Goal: Task Accomplishment & Management: Manage account settings

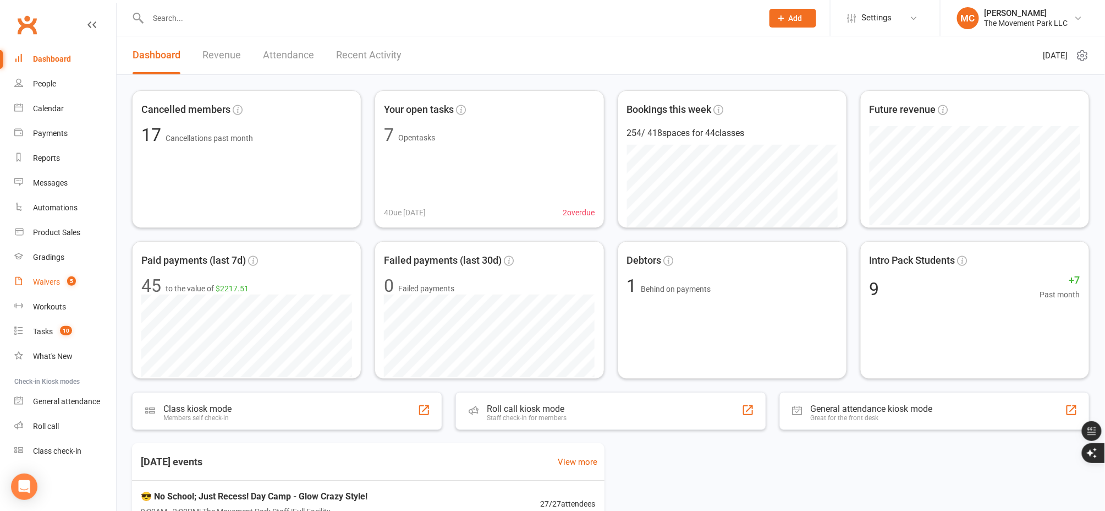
click at [49, 282] on div "Waivers" at bounding box center [46, 281] width 27 height 9
select select "100"
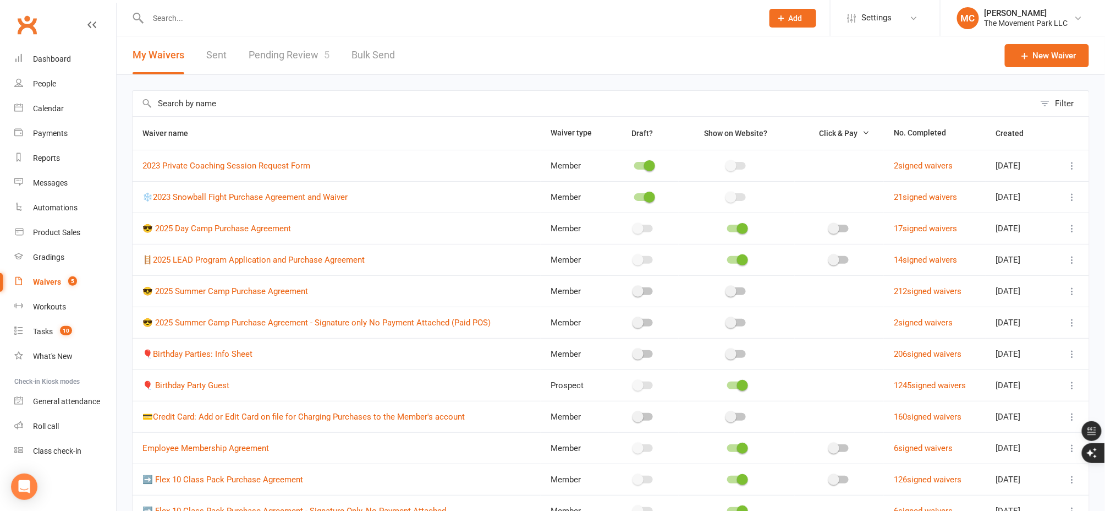
click at [304, 65] on link "Pending Review 5" at bounding box center [289, 55] width 81 height 38
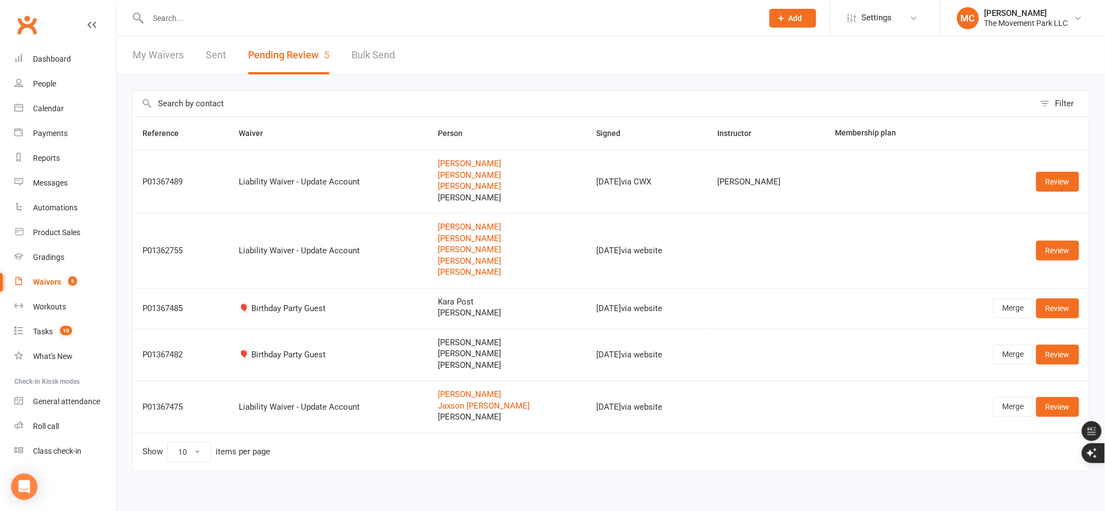
click at [195, 15] on input "text" at bounding box center [450, 17] width 611 height 15
click at [461, 251] on link "[PERSON_NAME]" at bounding box center [508, 249] width 138 height 9
